Goal: Transaction & Acquisition: Obtain resource

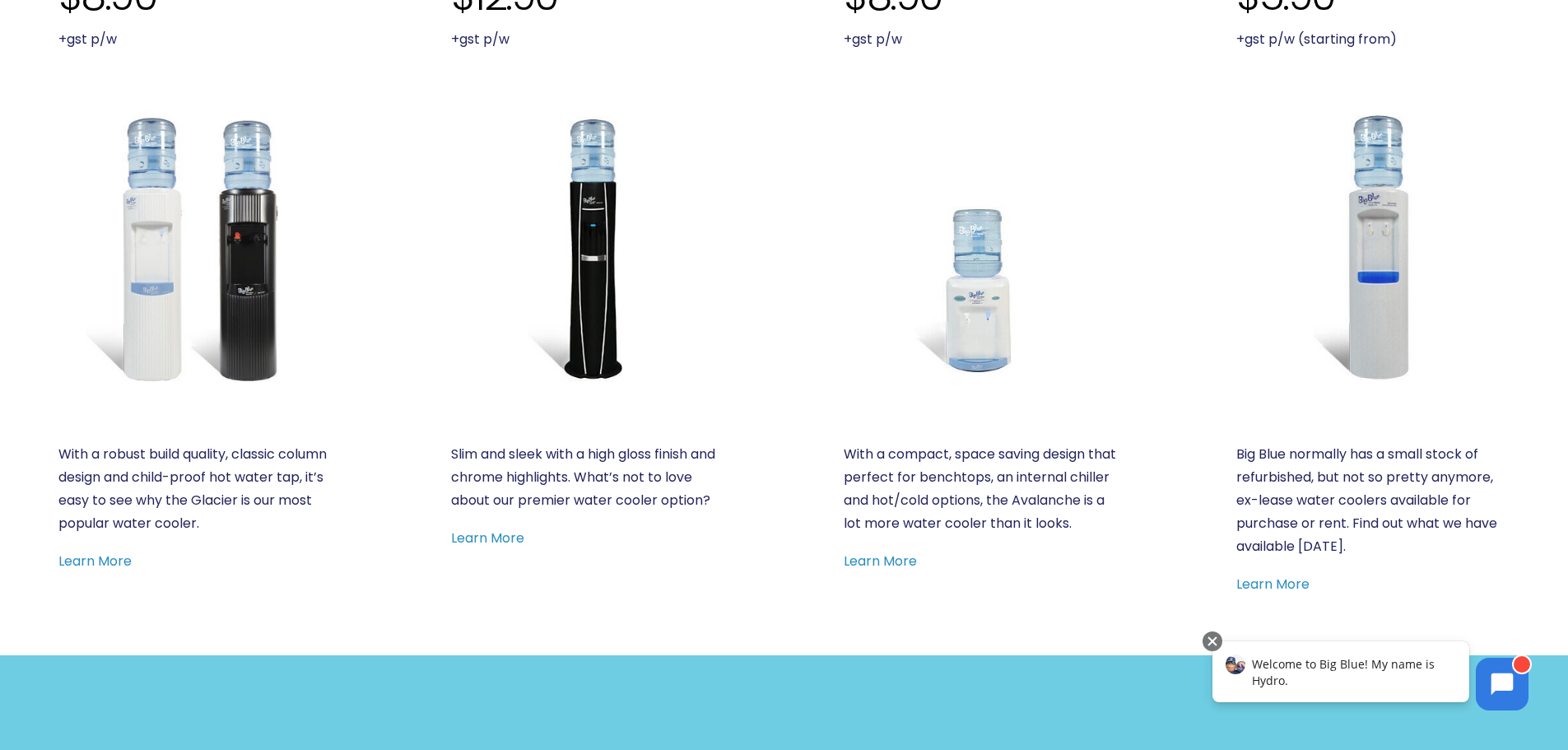
scroll to position [823, 0]
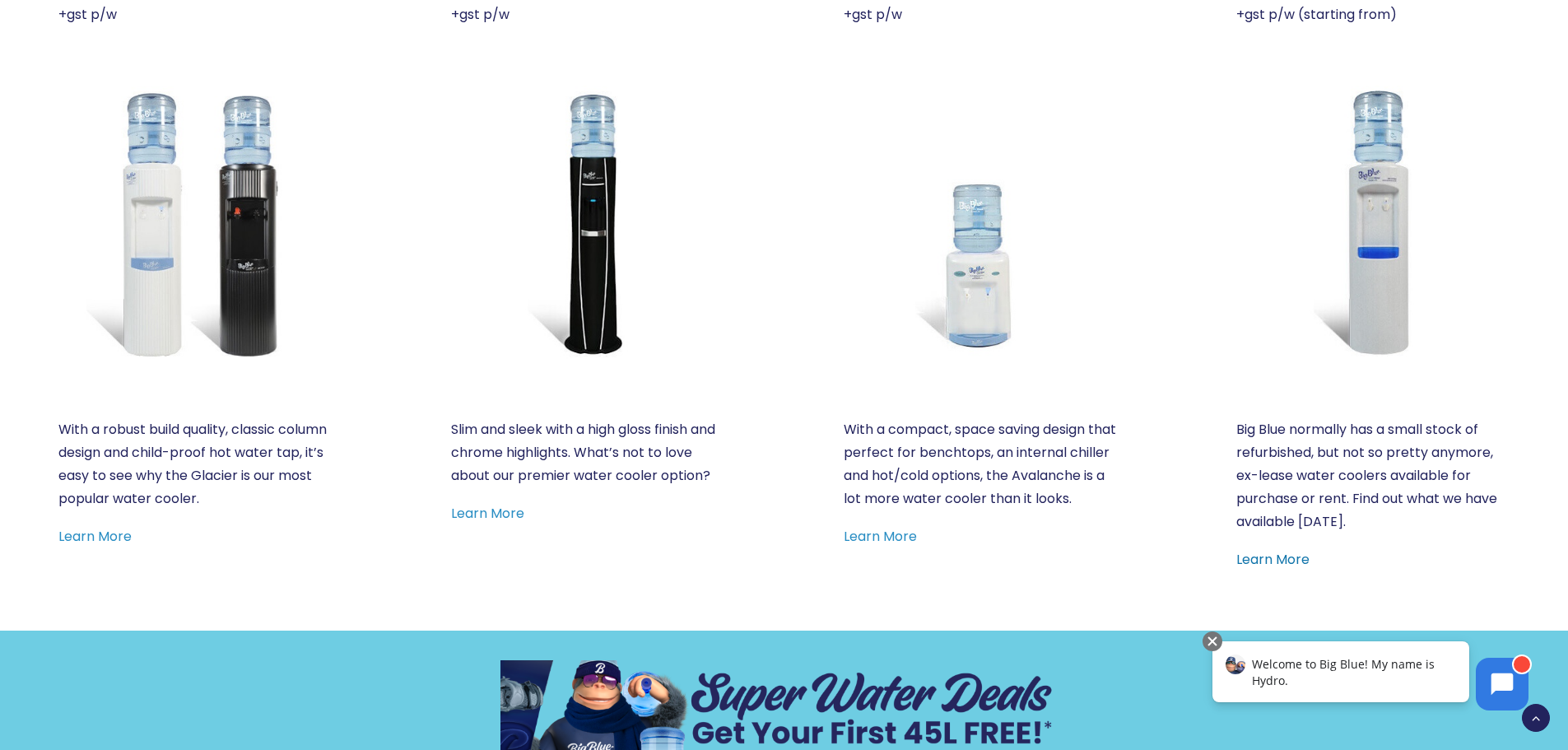
click at [1295, 555] on link "Learn More" at bounding box center [1272, 559] width 73 height 19
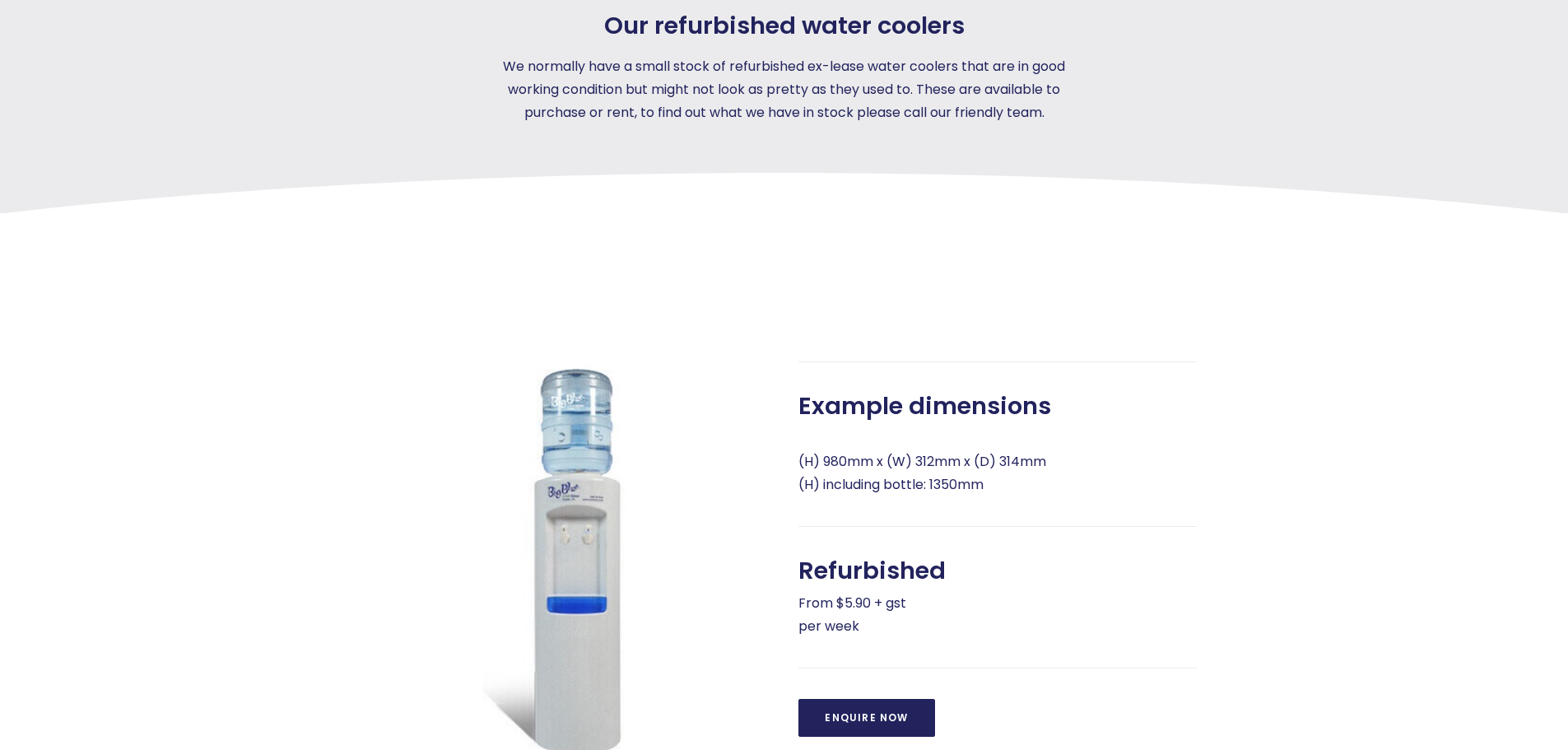
scroll to position [576, 0]
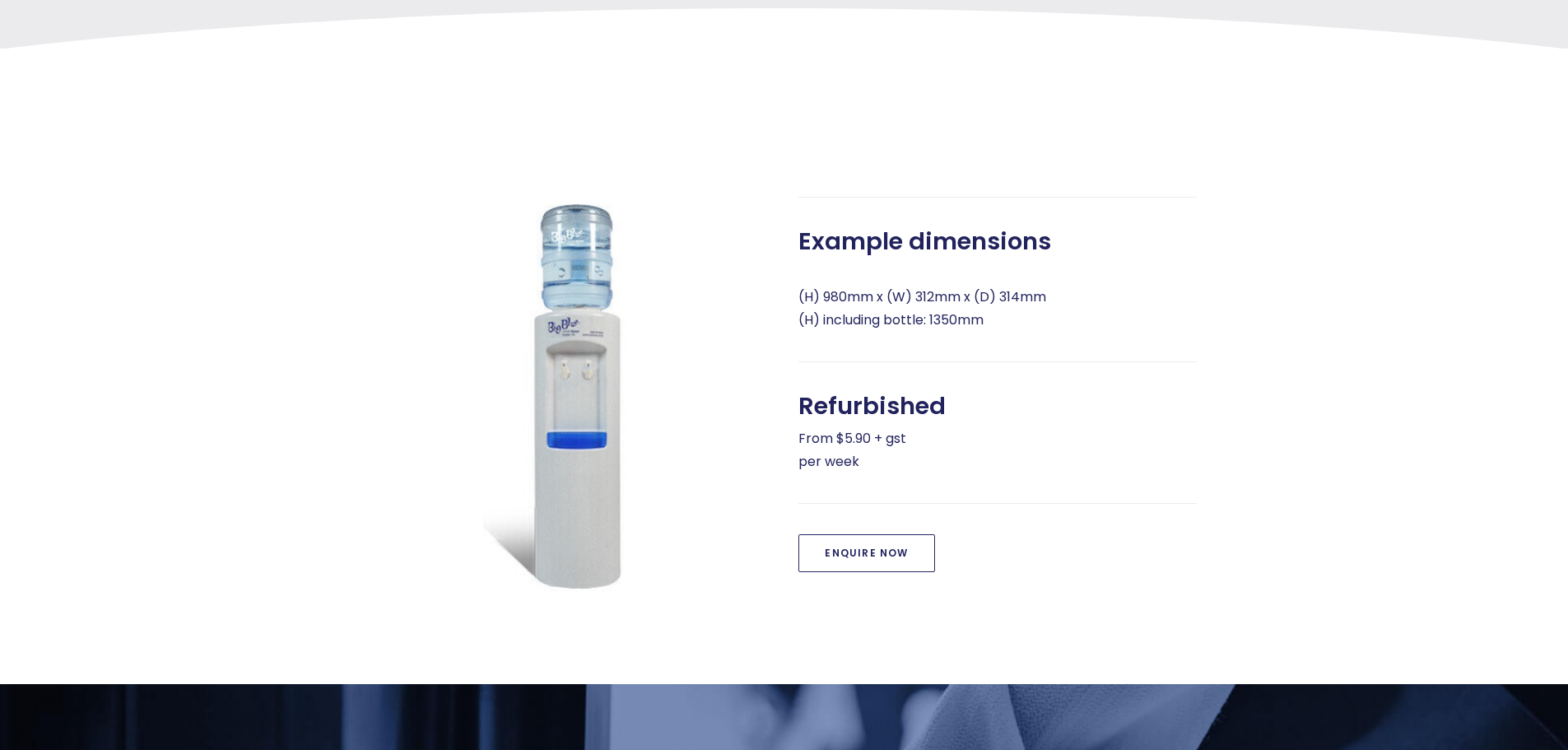
click at [847, 561] on link "Enquire Now" at bounding box center [867, 553] width 136 height 38
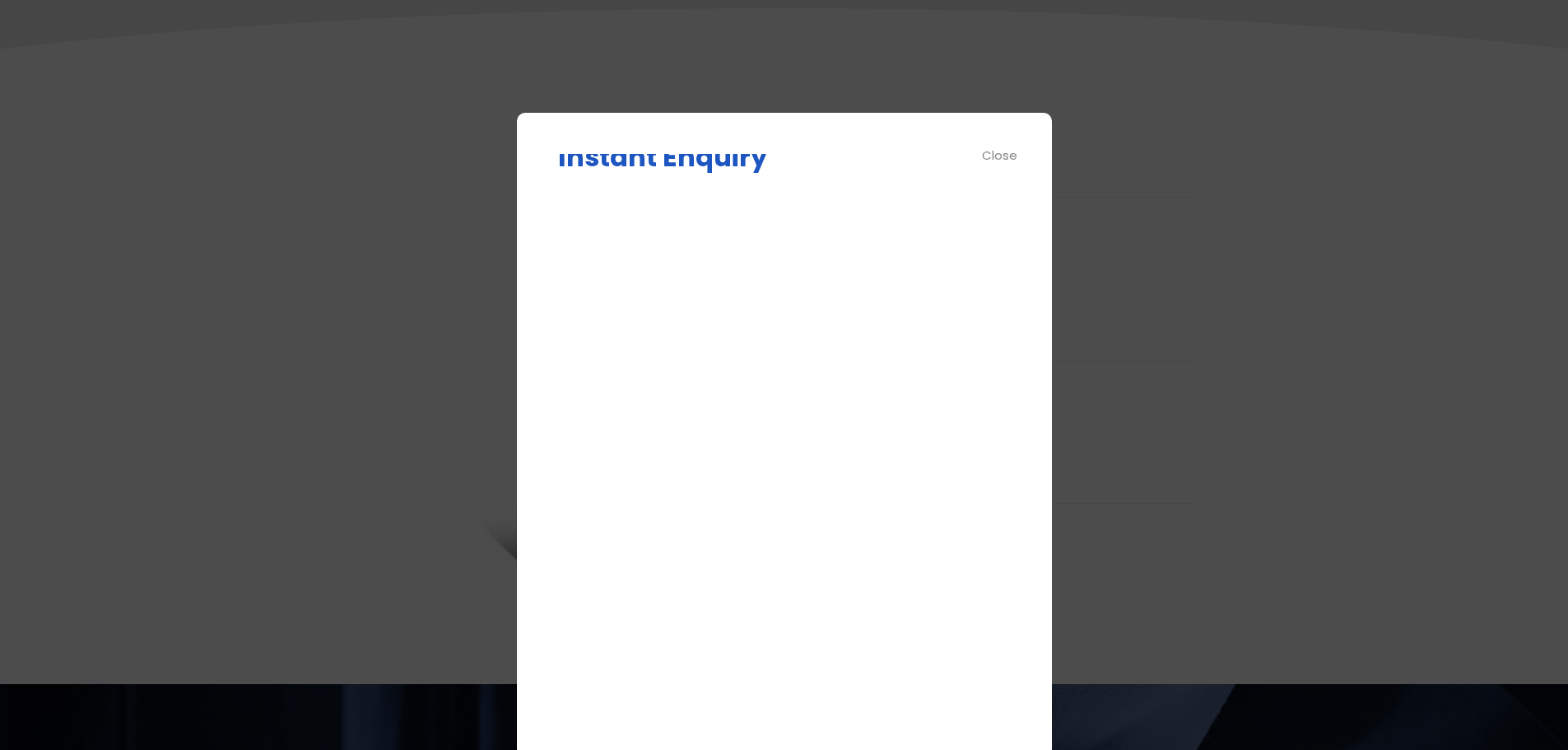
scroll to position [0, 0]
